Goal: Task Accomplishment & Management: Complete application form

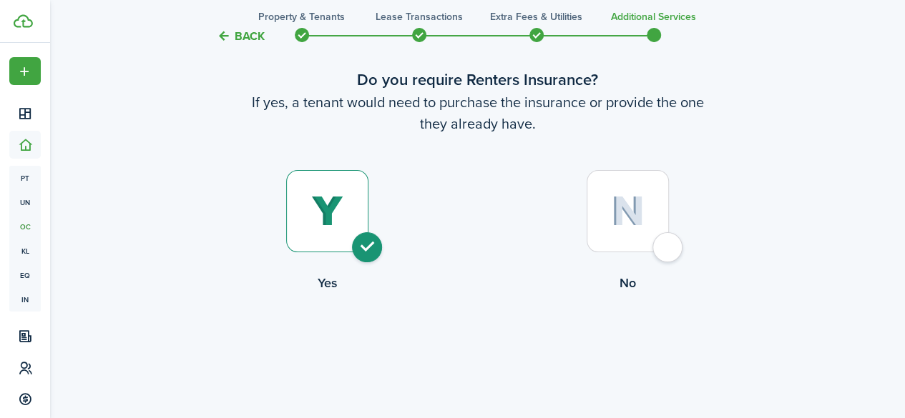
scroll to position [72, 0]
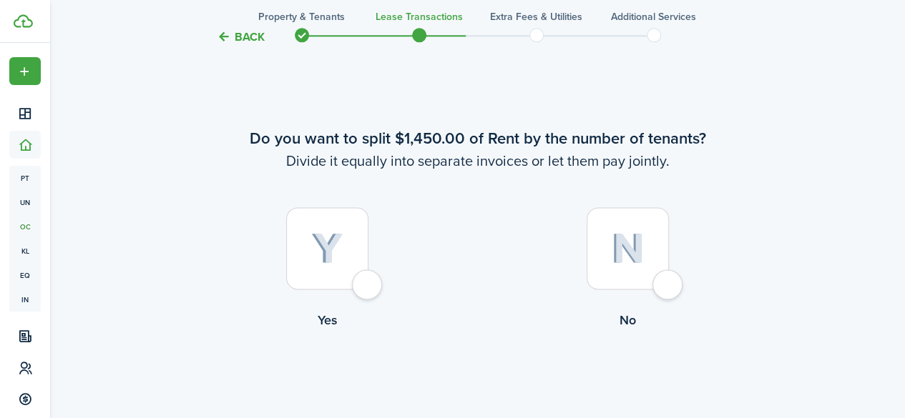
click at [669, 285] on div at bounding box center [627, 248] width 82 height 82
radio input "true"
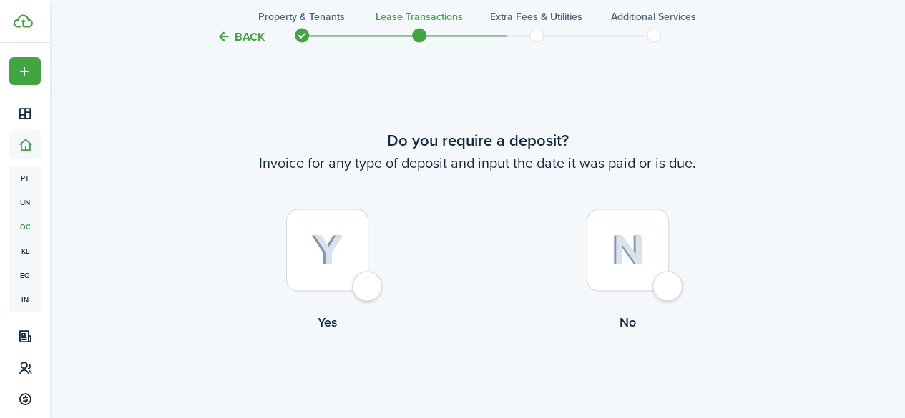
scroll to position [1230, 0]
click at [363, 289] on div at bounding box center [327, 248] width 82 height 82
radio input "true"
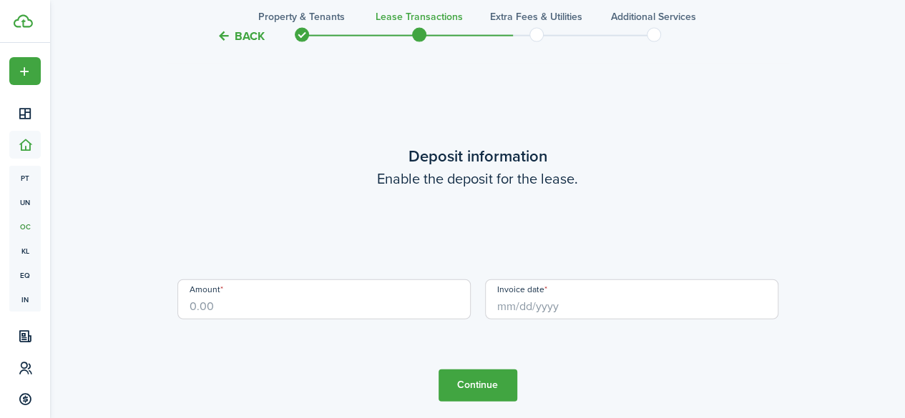
scroll to position [1649, 0]
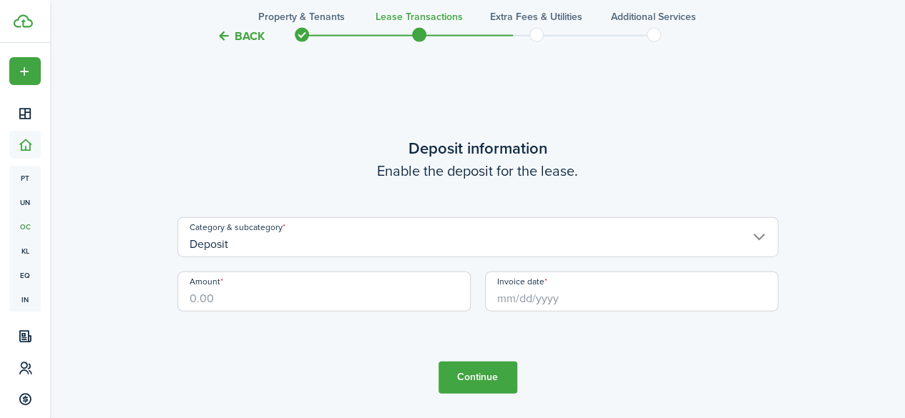
click at [242, 303] on input "Amount" at bounding box center [323, 292] width 293 height 40
click at [528, 303] on input "Invoice date" at bounding box center [631, 292] width 293 height 40
type input "$1,450.00"
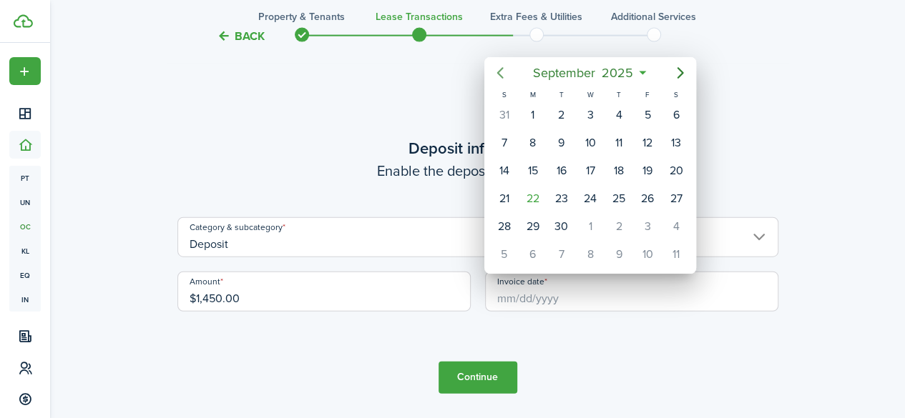
click at [499, 72] on icon "Previous page" at bounding box center [500, 72] width 6 height 11
click at [561, 114] on div "1" at bounding box center [561, 114] width 21 height 21
type input "[DATE]"
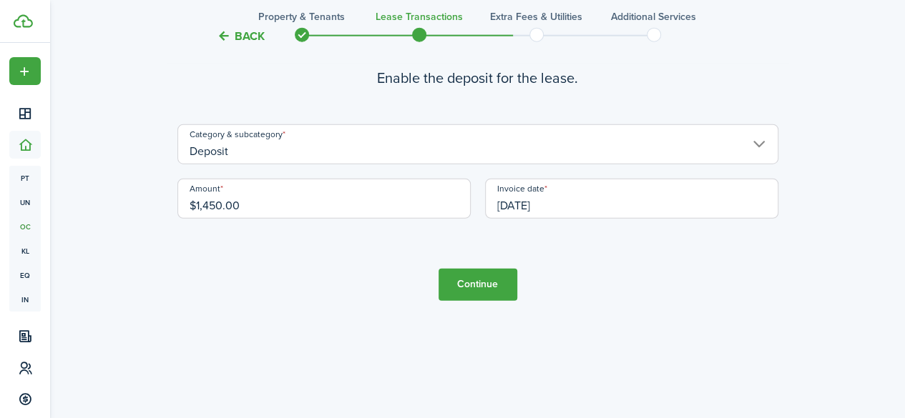
scroll to position [1745, 0]
click at [475, 285] on button "Continue" at bounding box center [477, 283] width 79 height 32
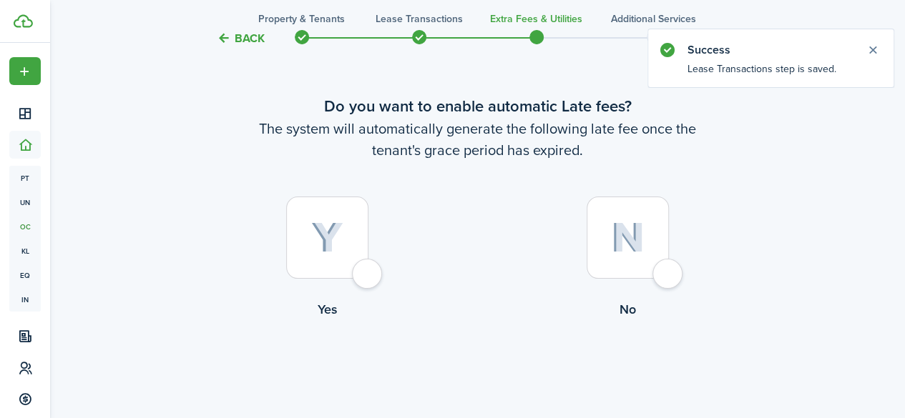
scroll to position [72, 0]
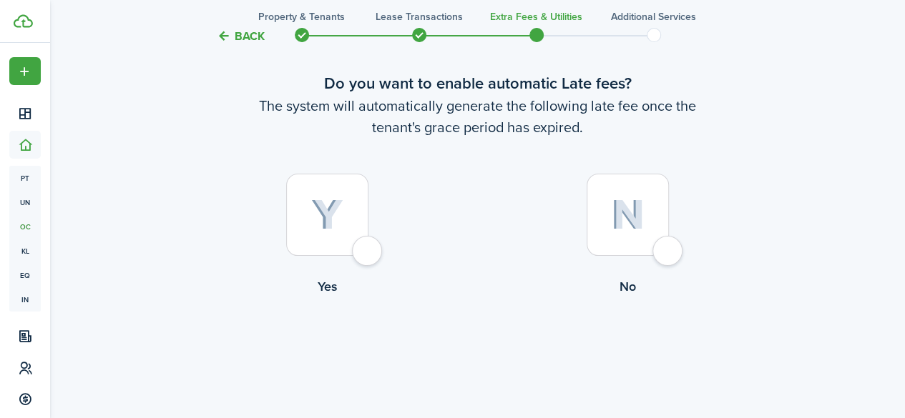
drag, startPoint x: 870, startPoint y: 50, endPoint x: 780, endPoint y: 79, distance: 95.5
click at [870, 50] on div "Back Property & Tenants Lease Transactions Extra fees & Utilities Additional Se…" at bounding box center [477, 189] width 855 height 421
click at [366, 248] on div at bounding box center [327, 215] width 82 height 82
radio input "true"
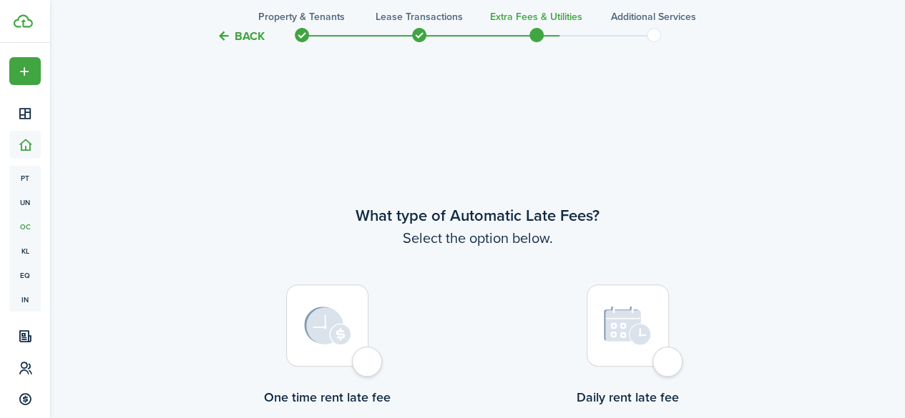
scroll to position [415, 0]
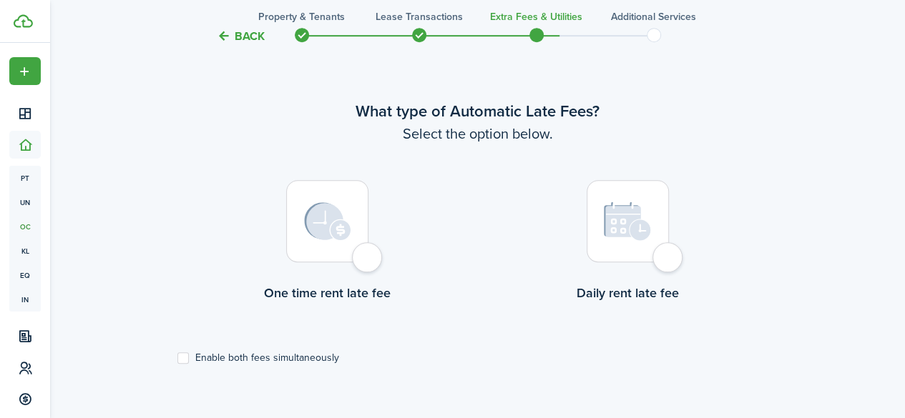
click at [363, 252] on div at bounding box center [327, 221] width 82 height 82
radio input "true"
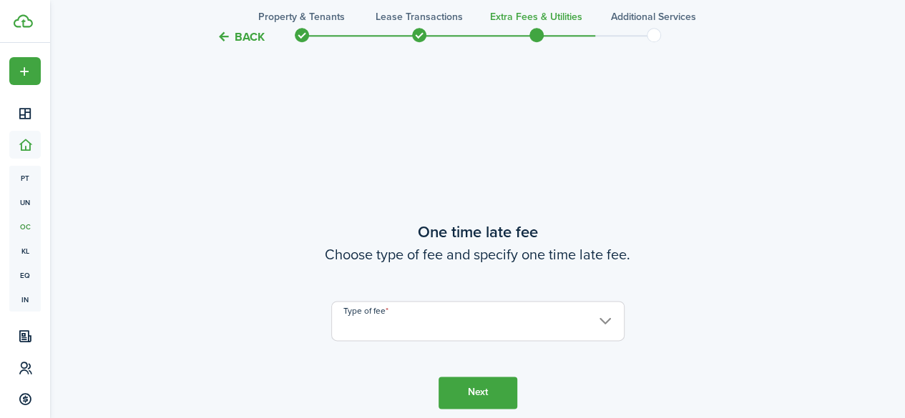
scroll to position [833, 0]
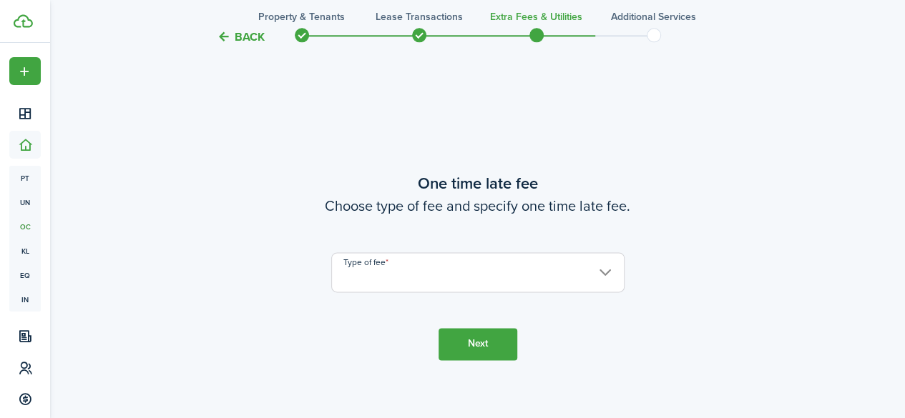
click at [532, 269] on input "Type of fee" at bounding box center [477, 272] width 293 height 40
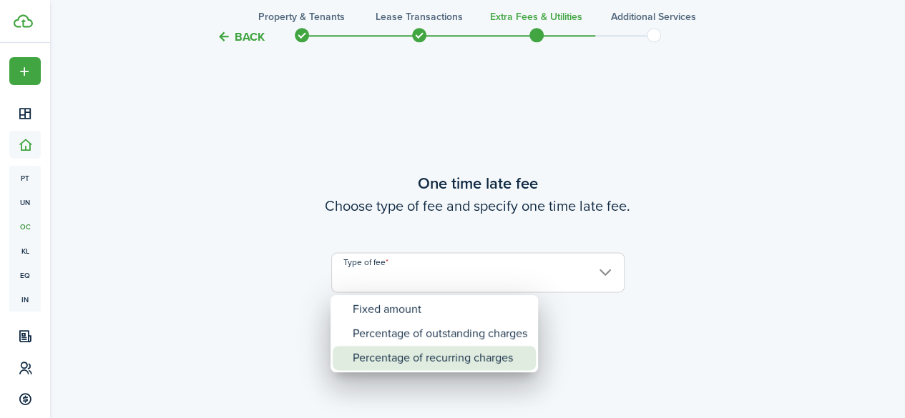
click at [495, 352] on div "Percentage of recurring charges" at bounding box center [440, 358] width 175 height 24
type input "Percentage of recurring charges"
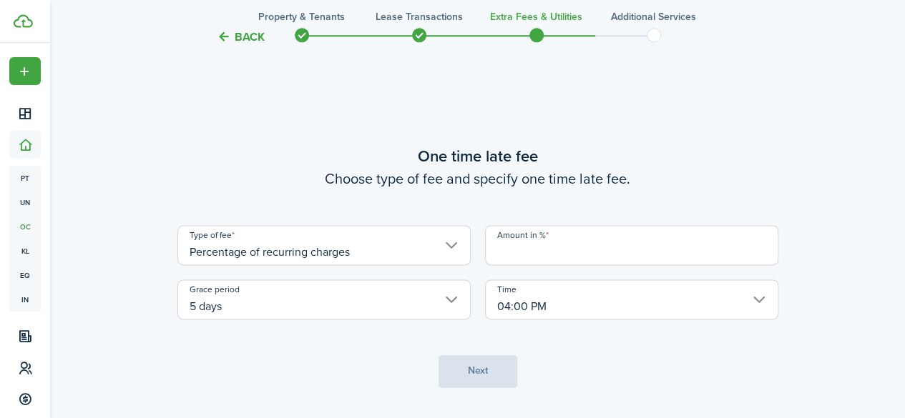
click at [558, 247] on input "Amount in %" at bounding box center [631, 245] width 293 height 40
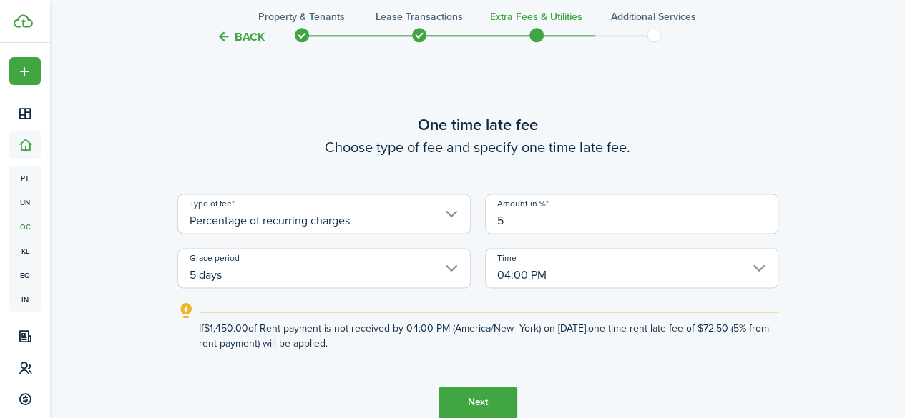
click at [755, 275] on input "04:00 PM" at bounding box center [631, 268] width 293 height 40
type input "5"
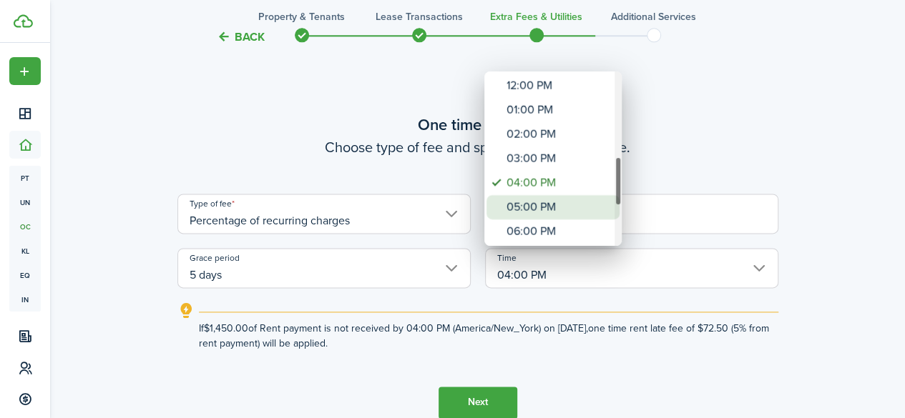
click at [559, 210] on div "05:00 PM" at bounding box center [558, 207] width 104 height 24
type input "05:00 PM"
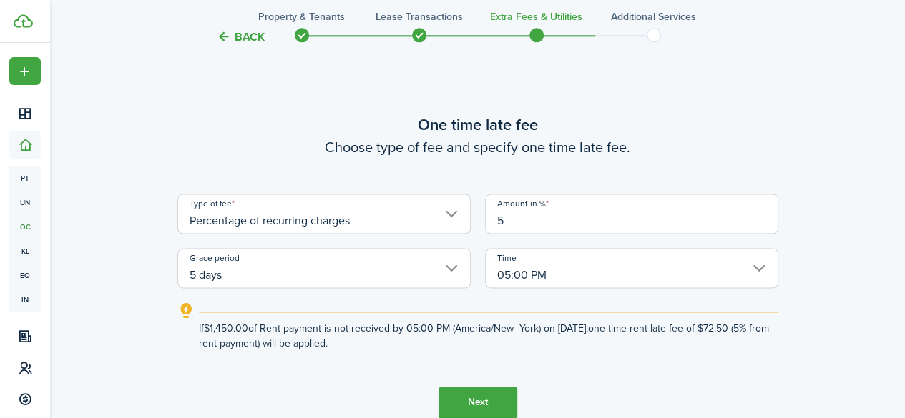
scroll to position [905, 0]
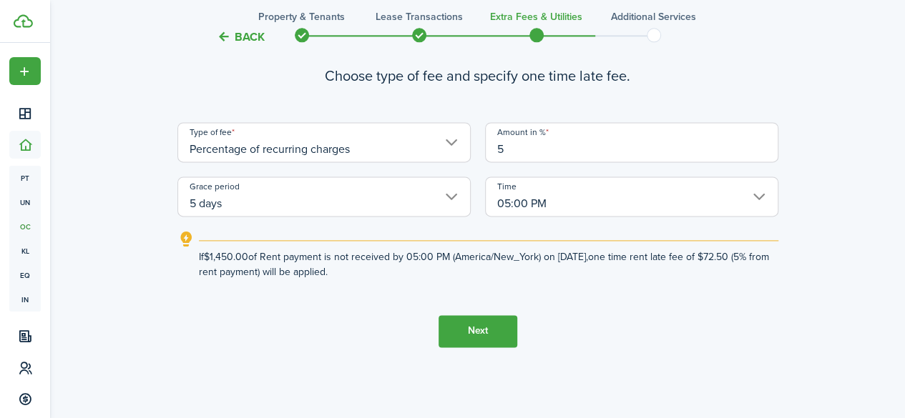
click at [475, 330] on button "Next" at bounding box center [477, 331] width 79 height 32
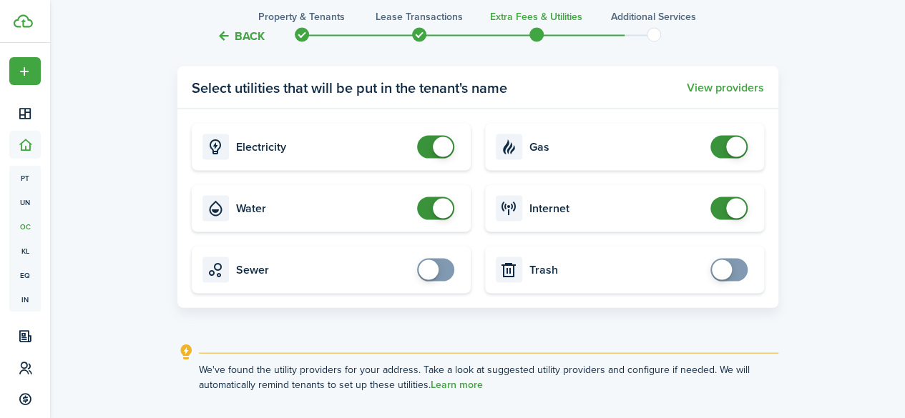
scroll to position [1395, 0]
checkbox input "true"
click at [430, 267] on span at bounding box center [428, 270] width 20 height 20
checkbox input "true"
click at [721, 271] on span at bounding box center [722, 270] width 20 height 20
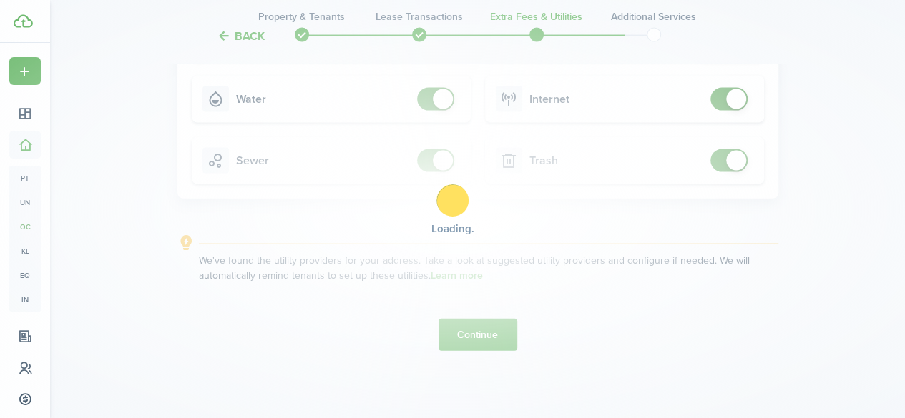
scroll to position [1504, 0]
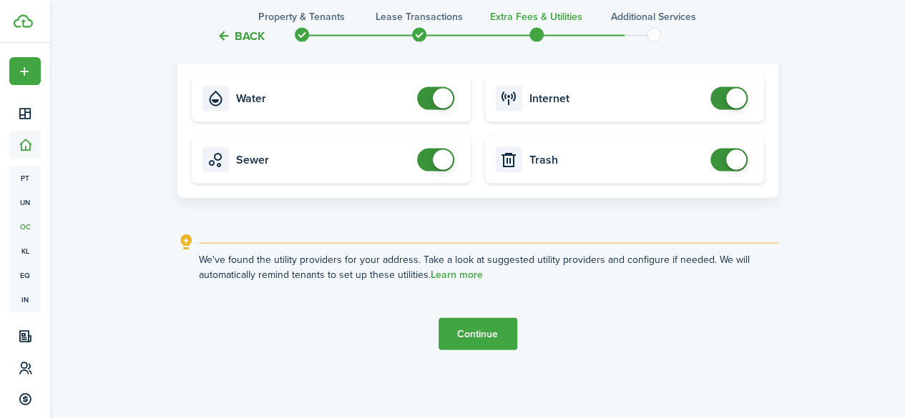
click at [480, 332] on button "Continue" at bounding box center [477, 334] width 79 height 32
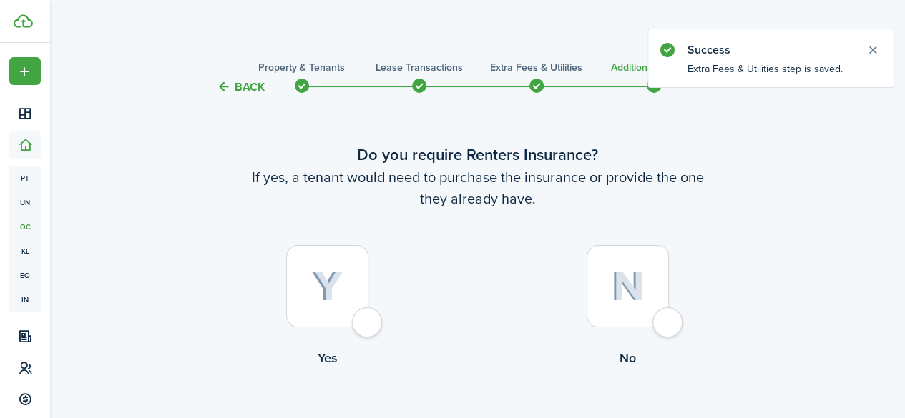
scroll to position [72, 0]
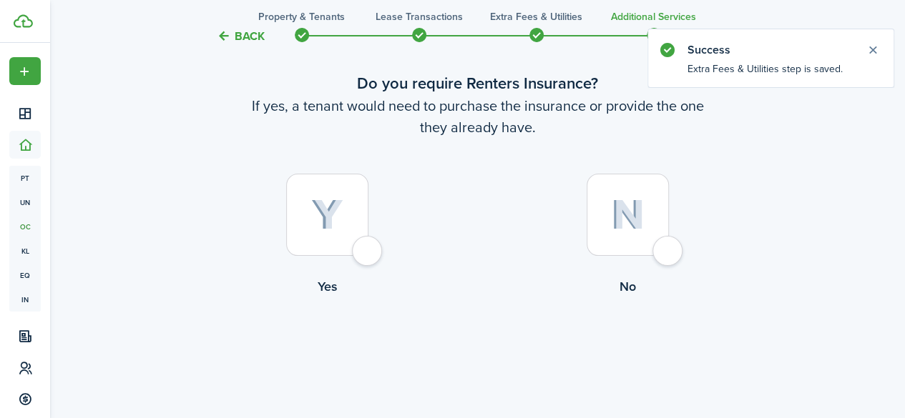
click at [360, 252] on div at bounding box center [327, 215] width 82 height 82
radio input "true"
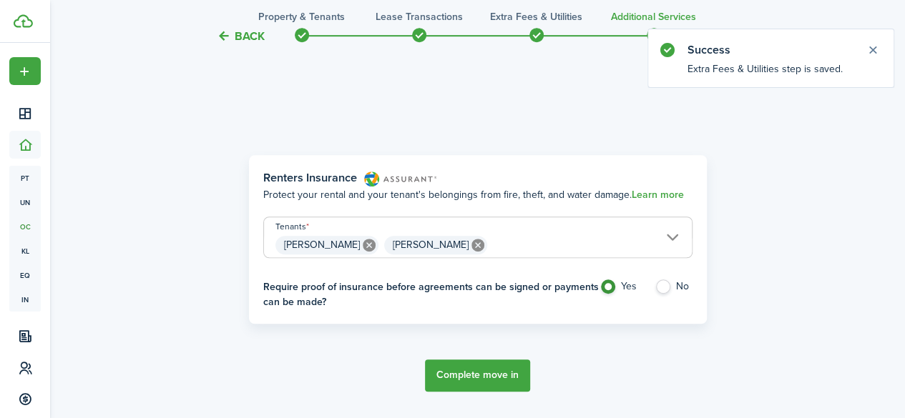
scroll to position [415, 0]
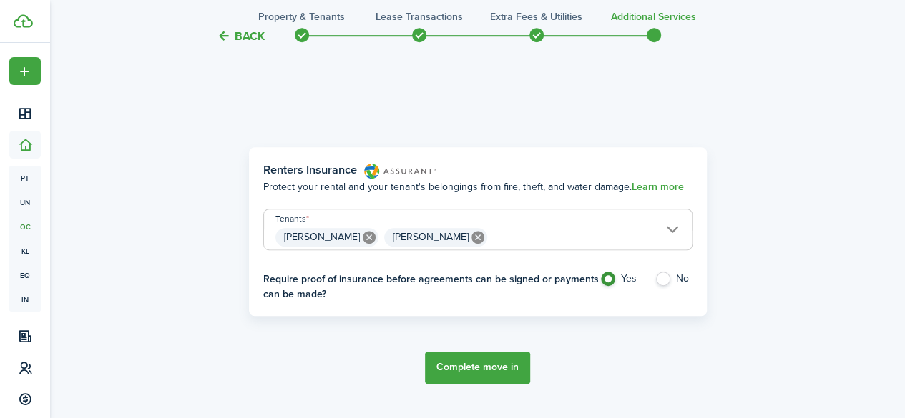
click at [664, 275] on label "No" at bounding box center [673, 282] width 38 height 21
radio input "false"
radio input "true"
click at [471, 365] on button "Complete move in" at bounding box center [477, 368] width 105 height 32
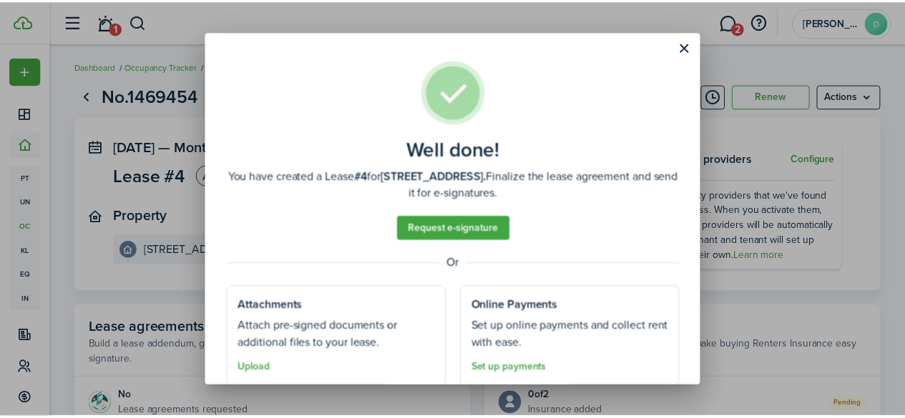
scroll to position [49, 0]
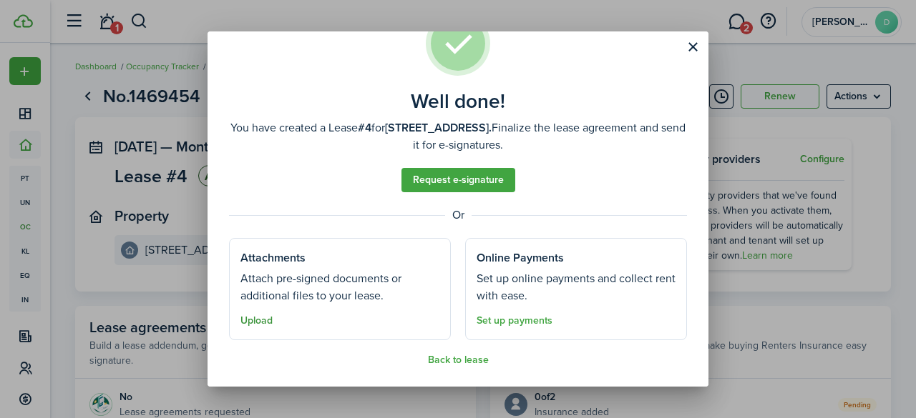
click at [260, 319] on button "Upload" at bounding box center [256, 320] width 32 height 11
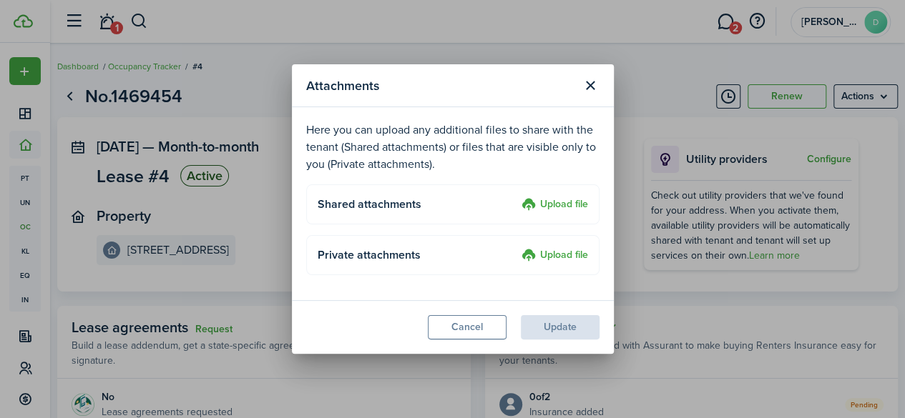
click at [538, 205] on label "Upload file" at bounding box center [554, 205] width 67 height 17
click at [516, 197] on input "Upload file" at bounding box center [516, 197] width 0 height 0
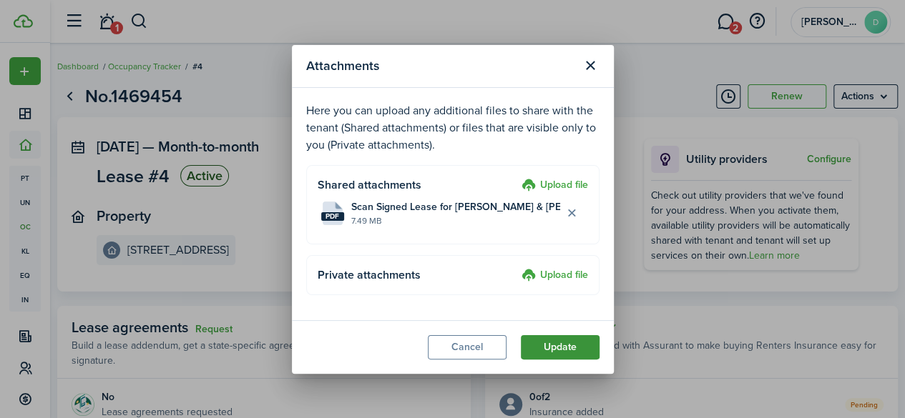
click at [541, 345] on button "Update" at bounding box center [560, 347] width 79 height 24
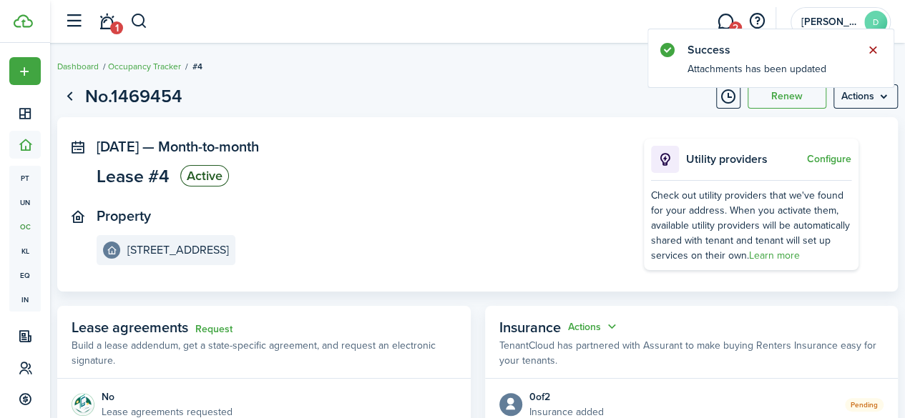
click at [878, 47] on button "Close notify" at bounding box center [873, 50] width 20 height 20
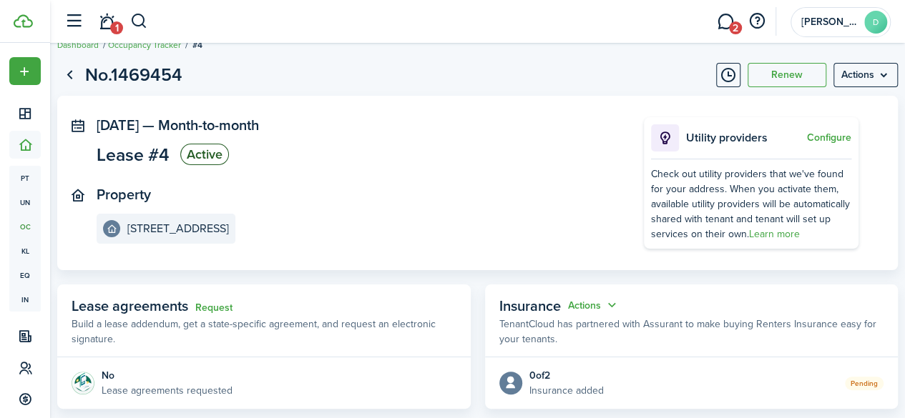
scroll to position [0, 0]
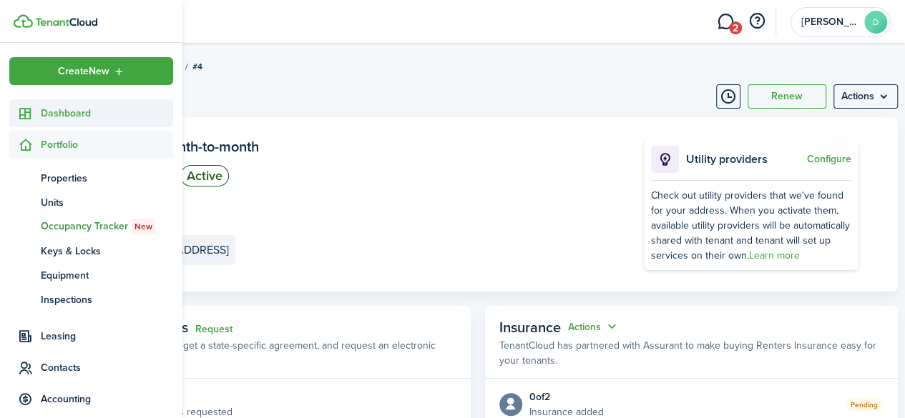
click at [49, 114] on span "Dashboard" at bounding box center [107, 113] width 132 height 15
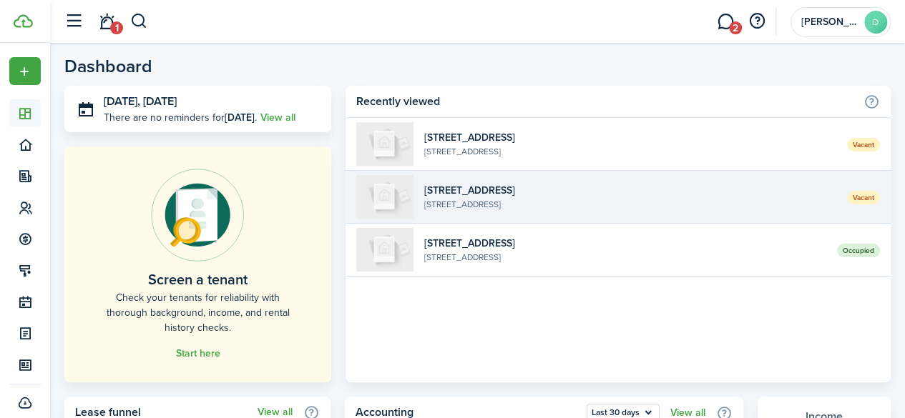
click at [509, 198] on widget-list-item-description "[STREET_ADDRESS]" at bounding box center [630, 204] width 412 height 13
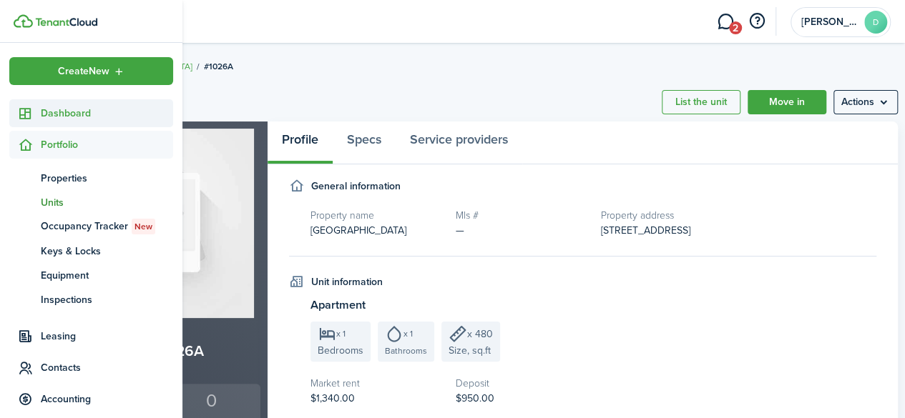
click at [26, 112] on icon at bounding box center [25, 114] width 15 height 14
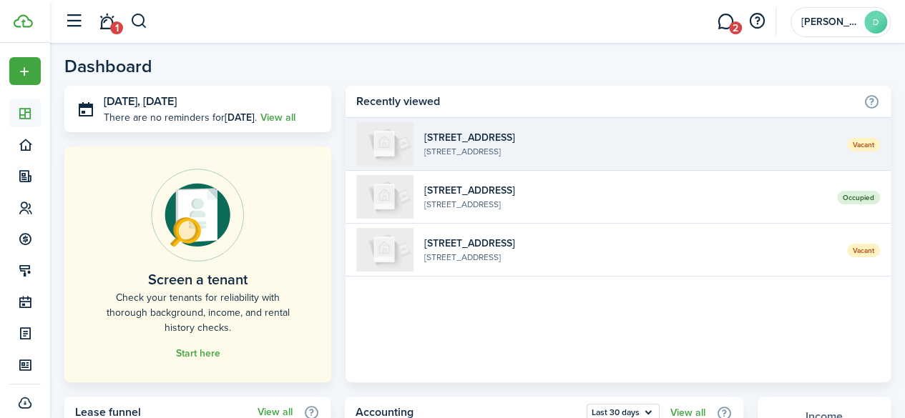
click at [534, 147] on widget-list-item-description "[STREET_ADDRESS]" at bounding box center [630, 151] width 412 height 13
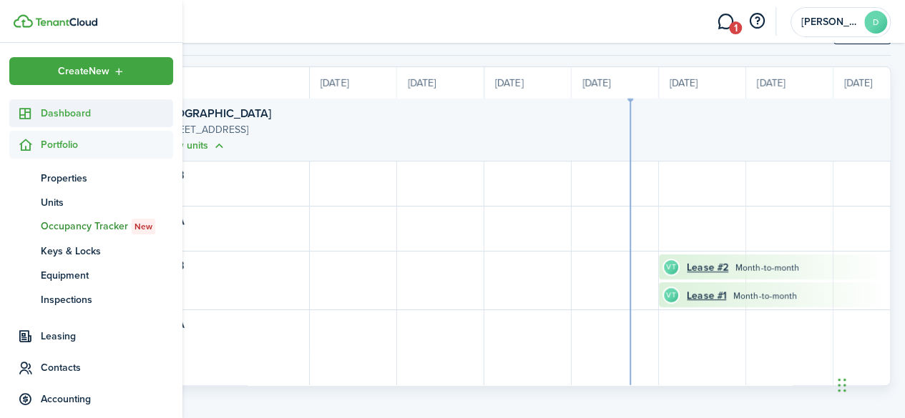
click at [47, 110] on span "Dashboard" at bounding box center [107, 113] width 132 height 15
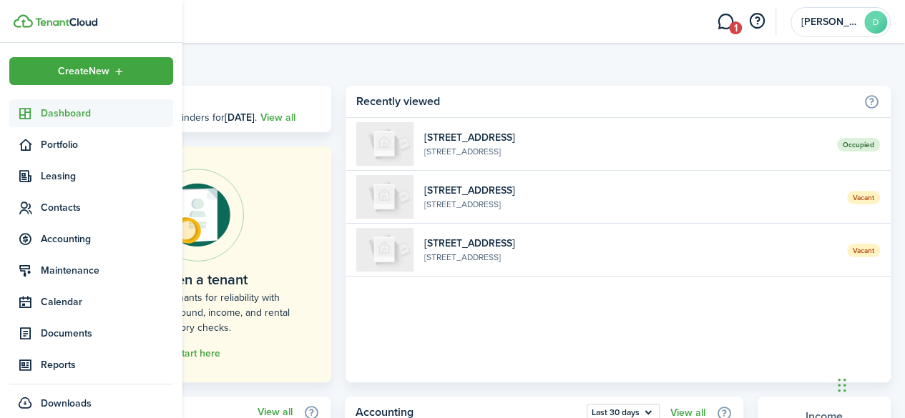
click at [47, 110] on span "Dashboard" at bounding box center [107, 113] width 132 height 15
click at [51, 110] on span "Dashboard" at bounding box center [107, 113] width 132 height 15
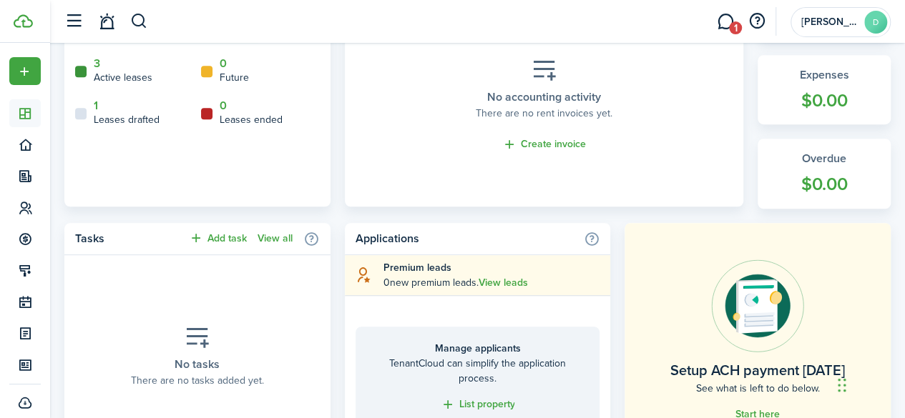
scroll to position [429, 0]
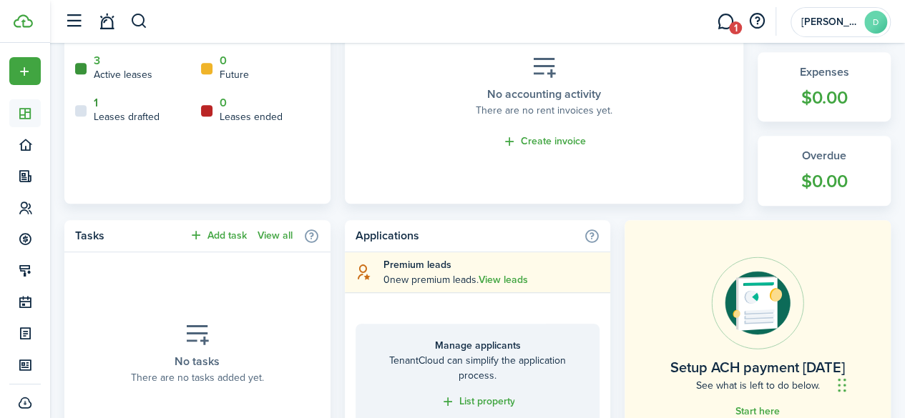
click at [96, 105] on link "1" at bounding box center [96, 103] width 4 height 13
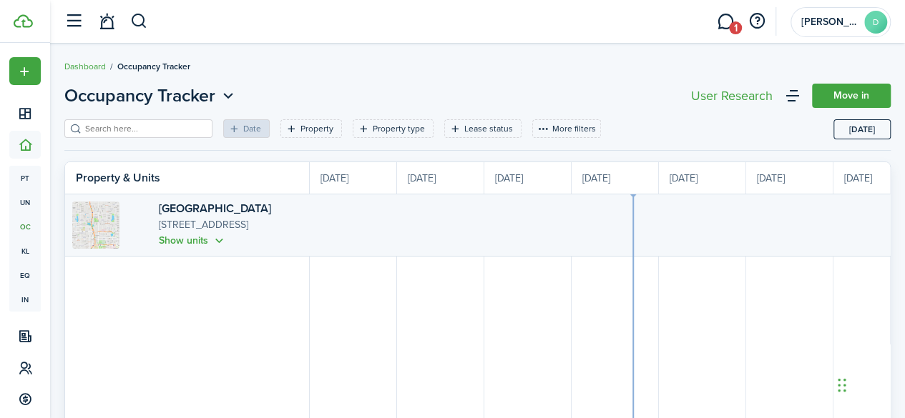
scroll to position [0, 262]
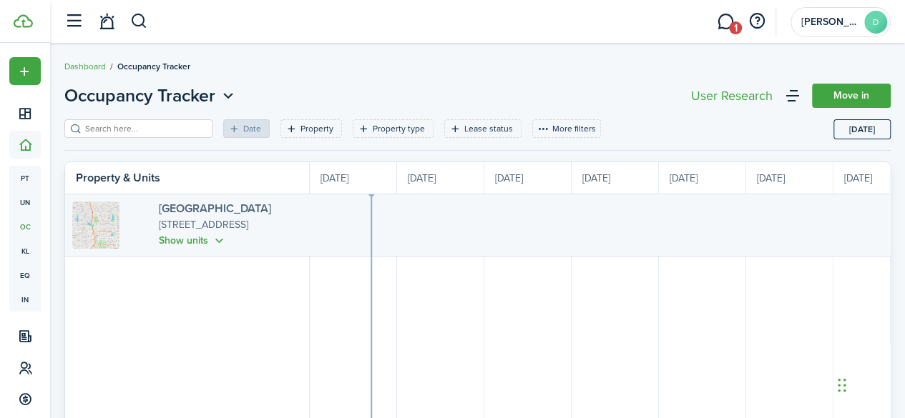
click at [220, 207] on link "[GEOGRAPHIC_DATA]" at bounding box center [215, 208] width 112 height 16
